Goal: Task Accomplishment & Management: Manage account settings

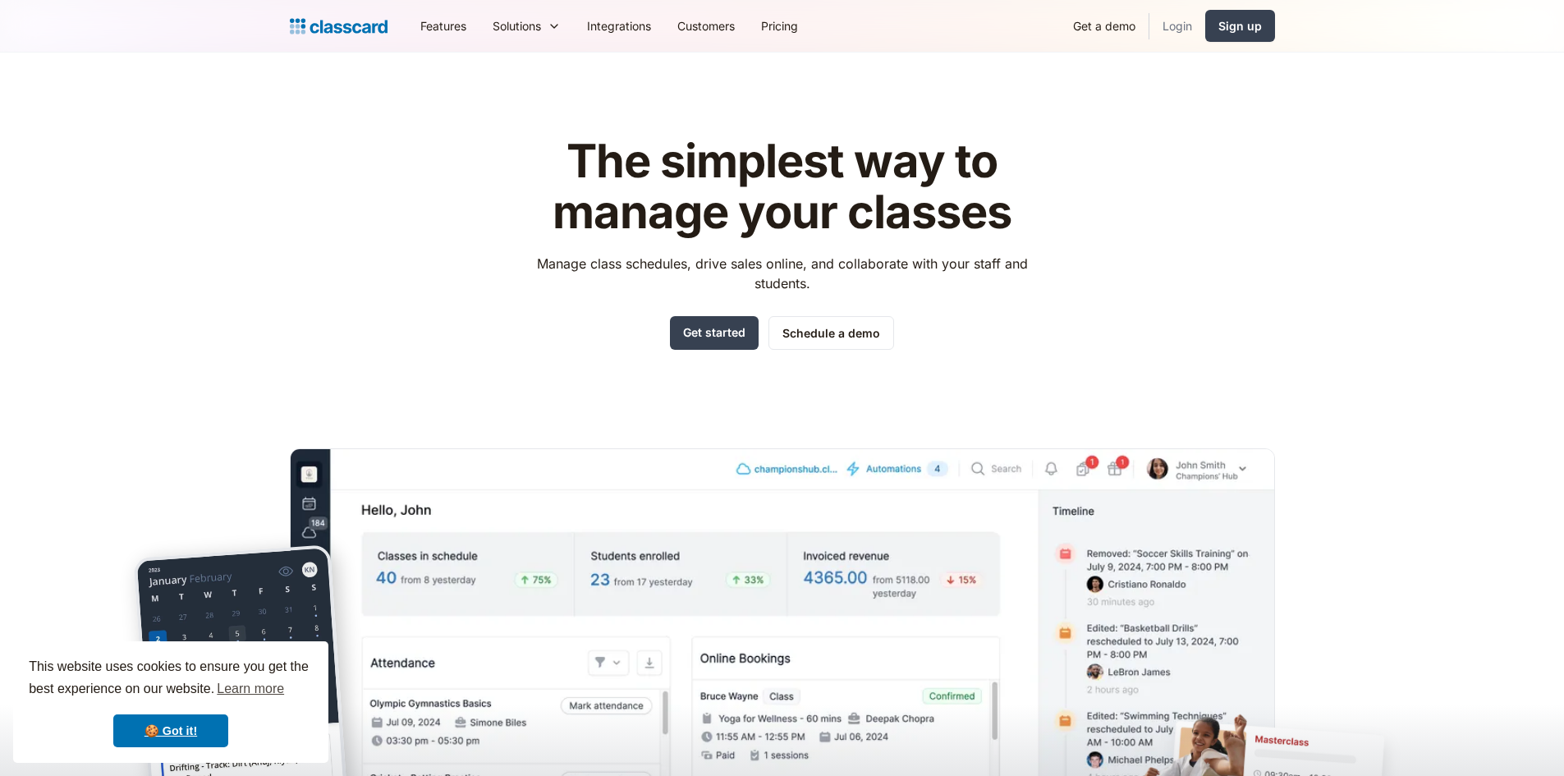
click at [1189, 21] on link "Login" at bounding box center [1177, 25] width 56 height 37
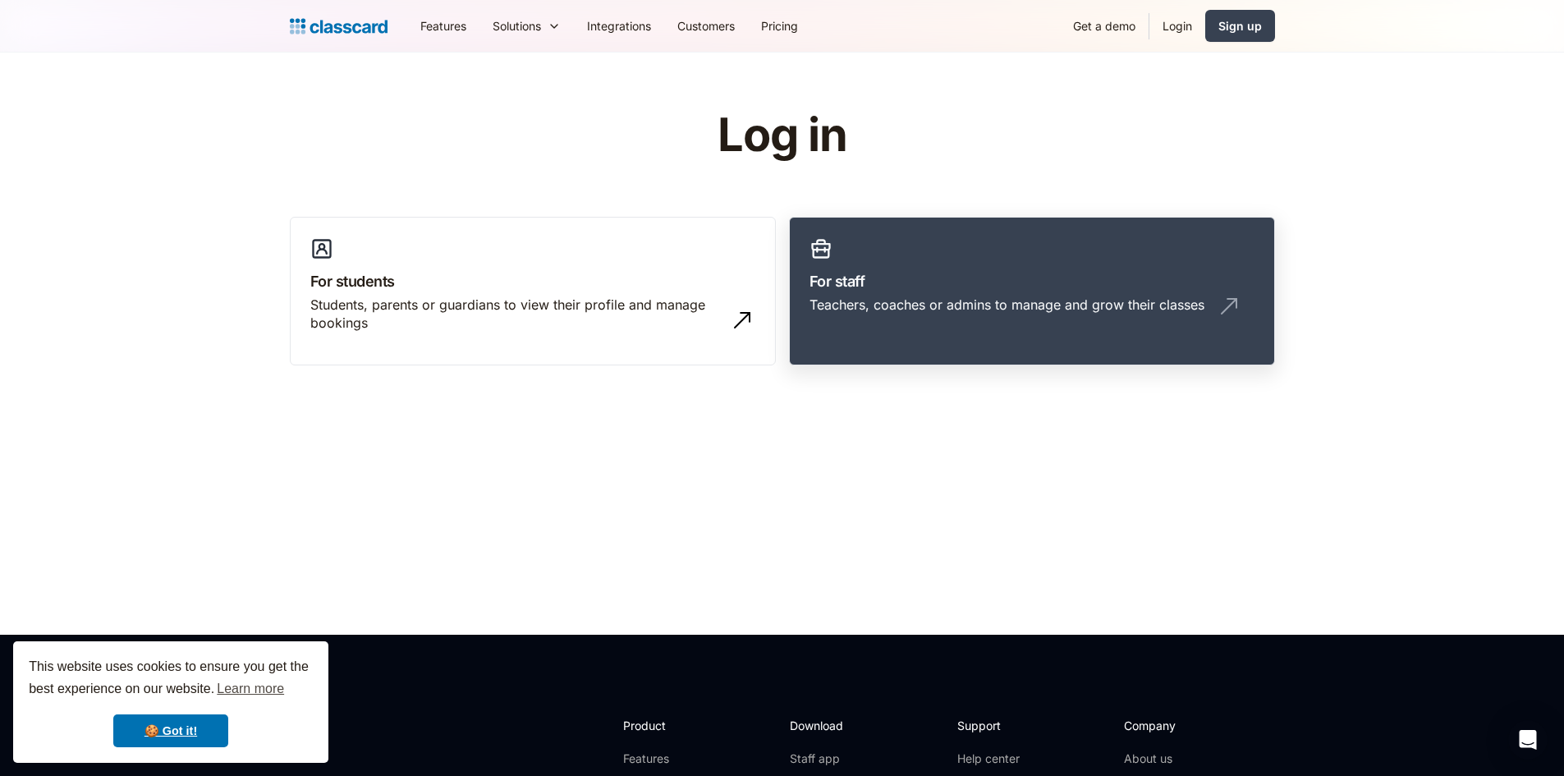
click at [1028, 267] on link "For staff Teachers, coaches or admins to manage and grow their classes" at bounding box center [1032, 291] width 486 height 149
